Goal: Navigation & Orientation: Find specific page/section

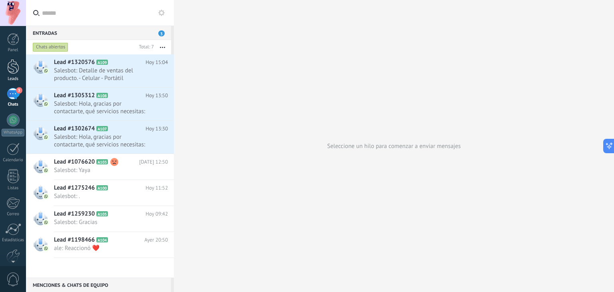
click at [16, 69] on div at bounding box center [13, 66] width 12 height 15
